Goal: Information Seeking & Learning: Learn about a topic

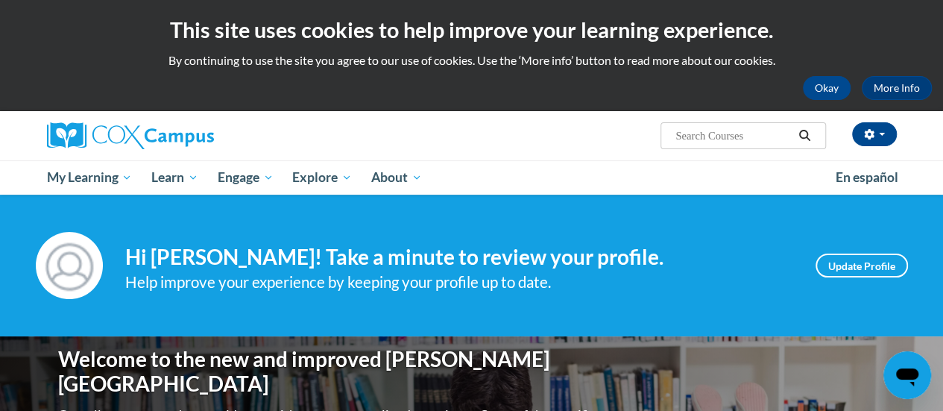
click at [730, 128] on input "Search..." at bounding box center [733, 136] width 119 height 18
type input "vocab"
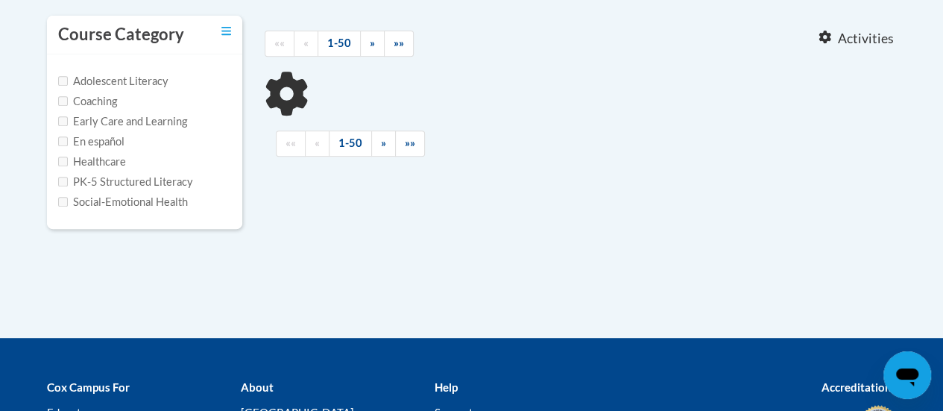
scroll to position [321, 0]
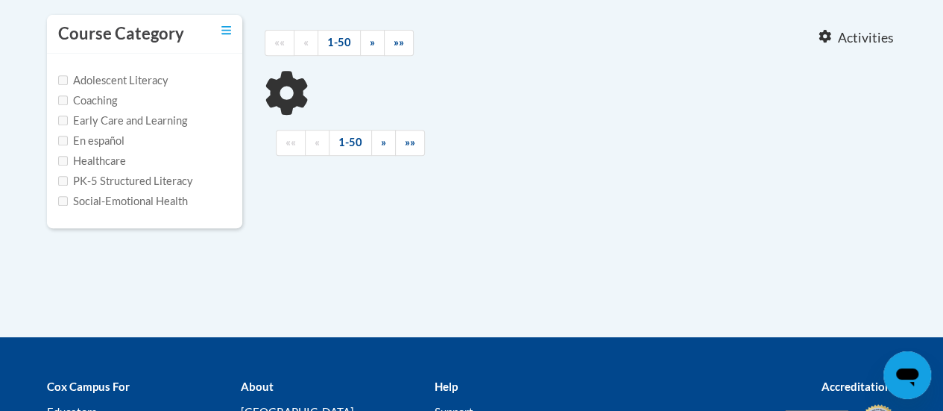
type input "vocab"
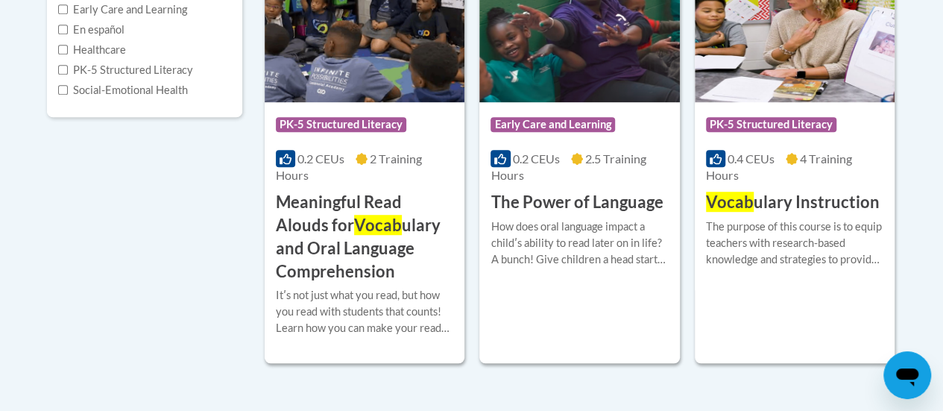
scroll to position [435, 0]
